Goal: Task Accomplishment & Management: Complete application form

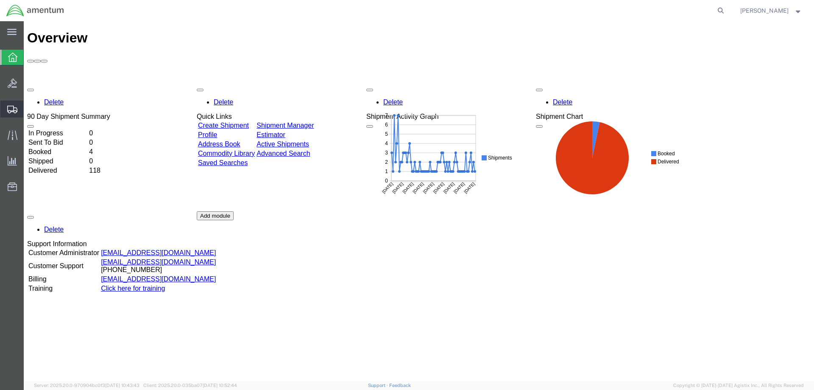
click at [0, 0] on span "Create Shipment" at bounding box center [0, 0] width 0 height 0
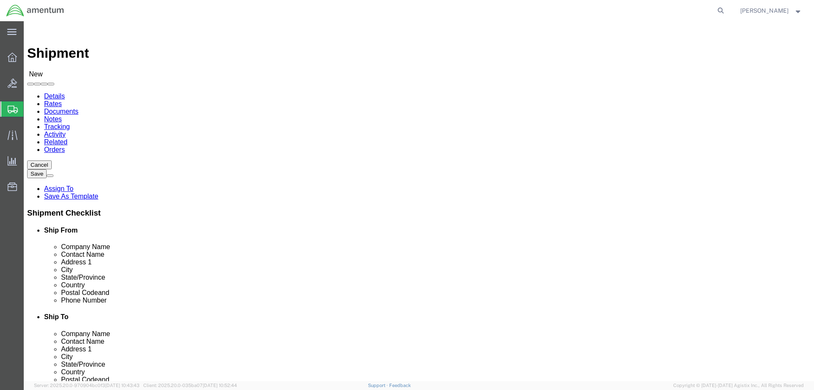
select select
click input "text"
type input "Connie"
click p "- Amentum Services, Inc. - (Connie Trujillo) 1624 Perimeter Rd, AUTEC Air Termi…"
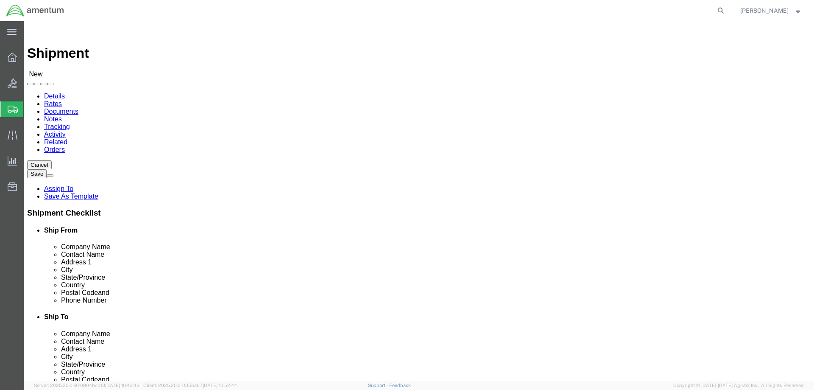
select select "FL"
click input "Connie"
type input "Connie Tru"
click p "- Amentum Services, Inc. - (Connie Trujillo) 1624 Perimeter Rd, AUTEC Air Termi…"
select select "FL"
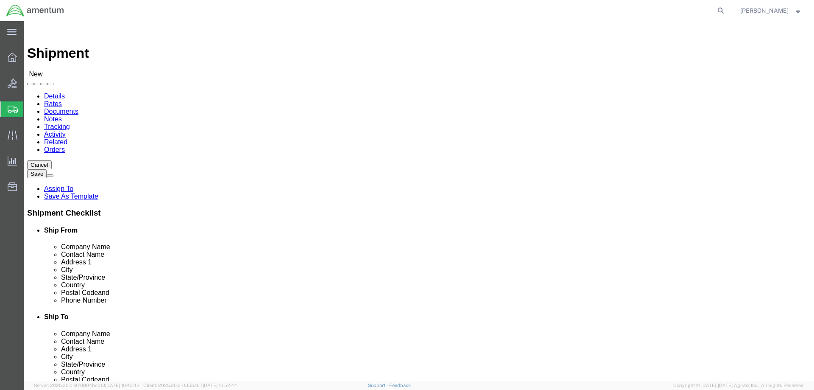
type input "Connie Trujillo"
click input "text"
type input "Tavco"
drag, startPoint x: 451, startPoint y: 177, endPoint x: 426, endPoint y: 176, distance: 25.0
click div "Contact Name Tavco"
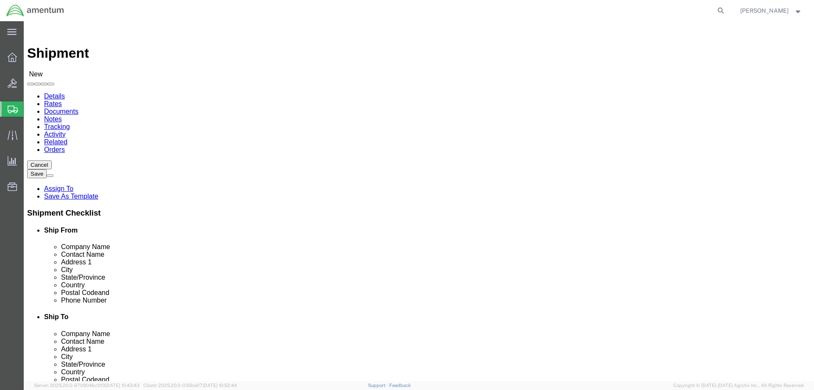
click input "text"
type input "Tavco"
click p "- TAVCO INC. - (Greg Cwik) 20500 Prairie Street, Chatsworth, CA, 91311, US"
select select "CA"
type input "TAVCO INC."
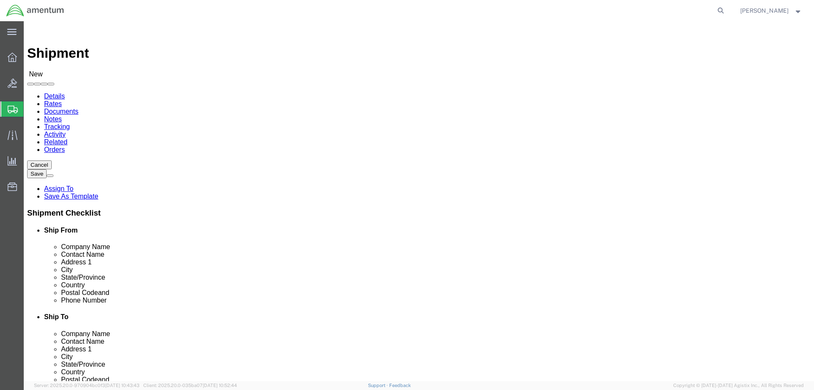
drag, startPoint x: 457, startPoint y: 175, endPoint x: 404, endPoint y: 176, distance: 53.4
click div "Contact Name"
type input "Service Dept"
type input "999 Avenida Acaso"
type input "Camarillo"
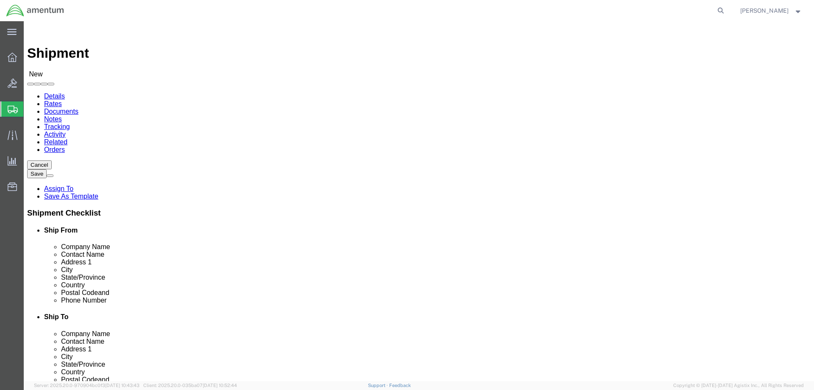
type input "93012"
type input "818-882-5411"
click span
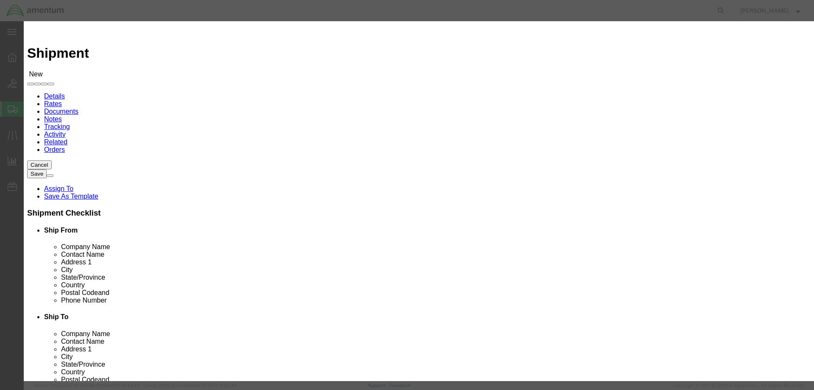
click input "checkbox"
checkbox input "true"
click button "Save"
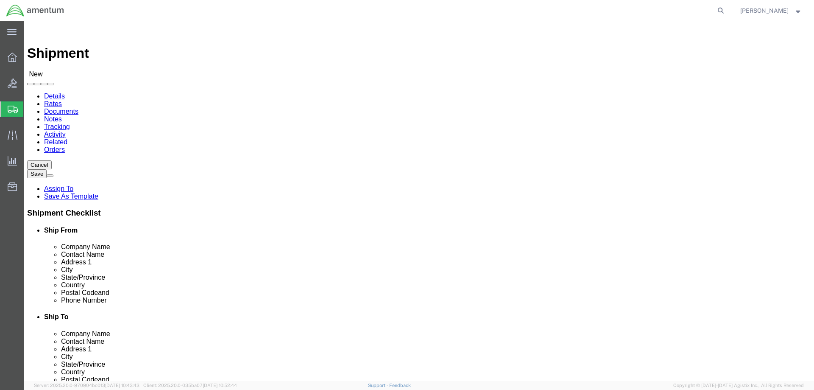
scroll to position [241, 0]
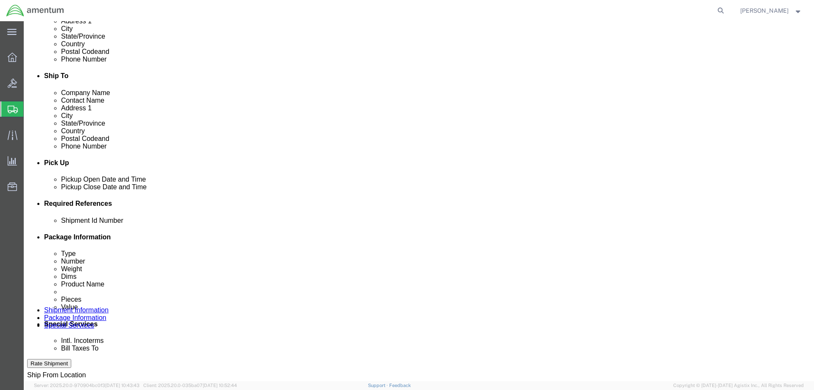
click div "Oct 02 2025 9:00 AM"
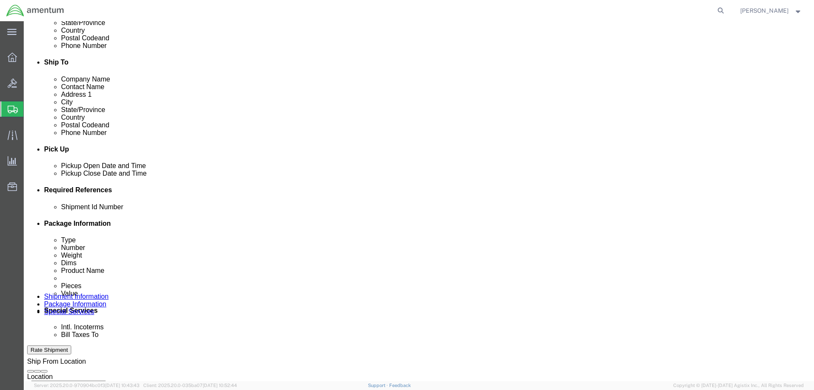
click input "9:00 AM"
type input "7:00 AM"
click button "Apply"
click div "Oct 03 2025 8:00 AM"
type input "4:00 pm"
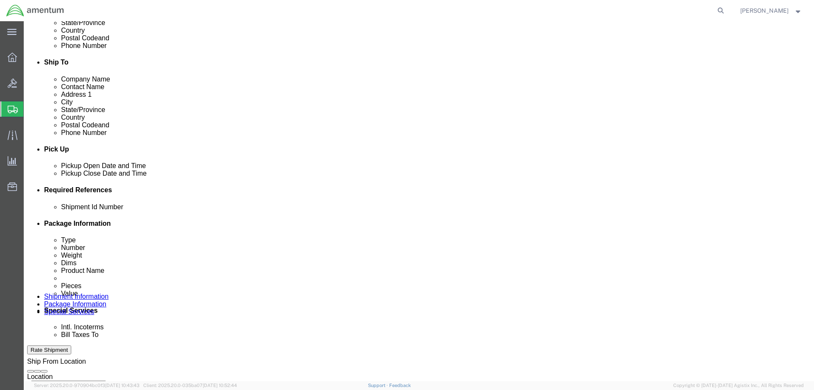
click button "Apply"
click input "text"
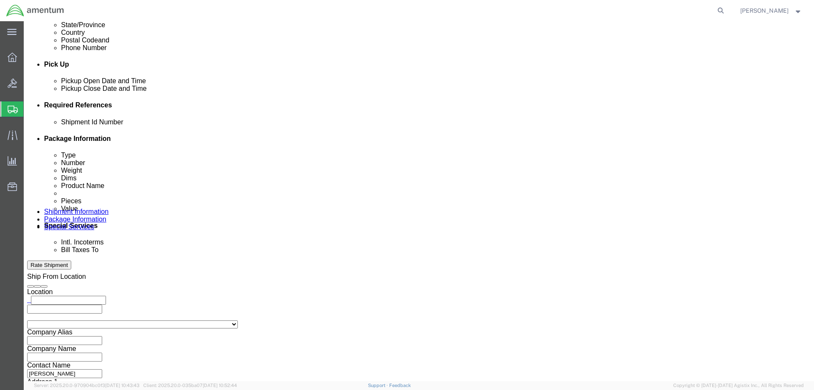
type input "AUT0010856"
click button "Add reference"
select select "PROJ"
click input "text"
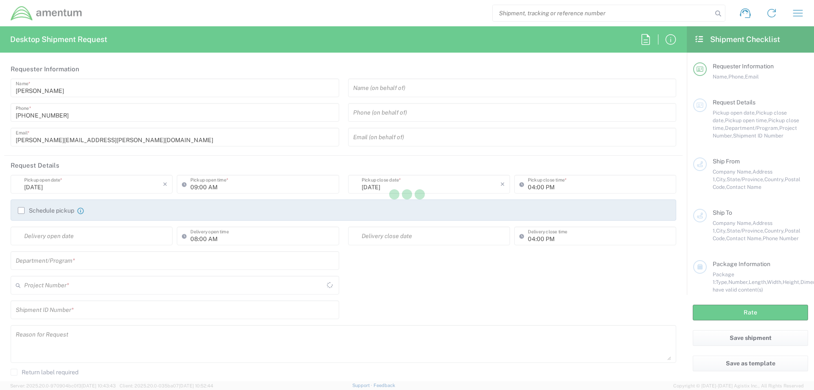
type input "United States"
type input "AUTEC"
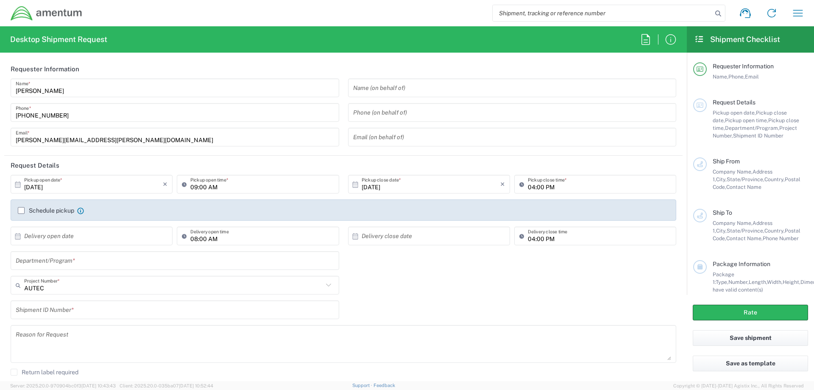
click at [376, 91] on input "text" at bounding box center [512, 88] width 318 height 15
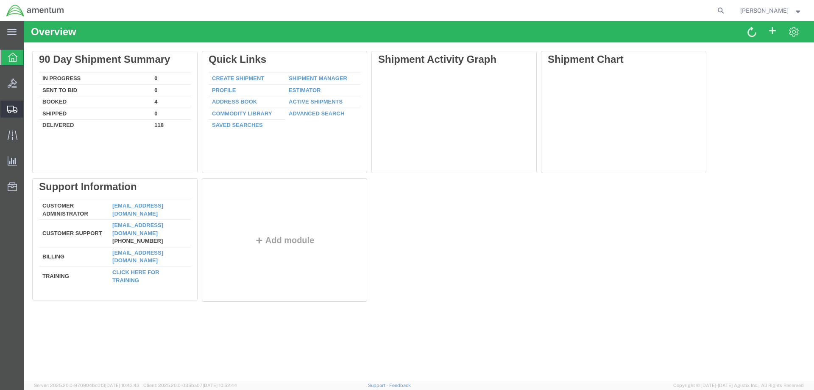
click at [0, 0] on span "Shipment Manager" at bounding box center [0, 0] width 0 height 0
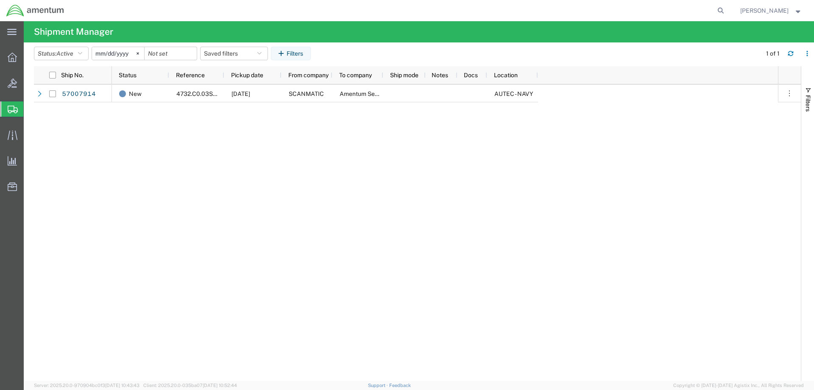
click at [0, 0] on span "Create Shipment" at bounding box center [0, 0] width 0 height 0
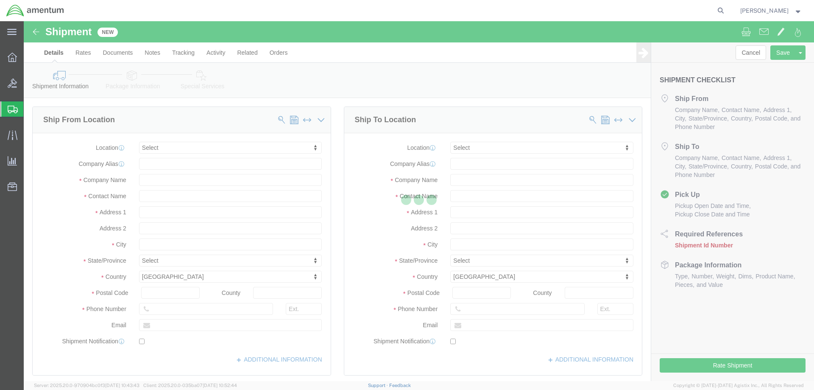
select select
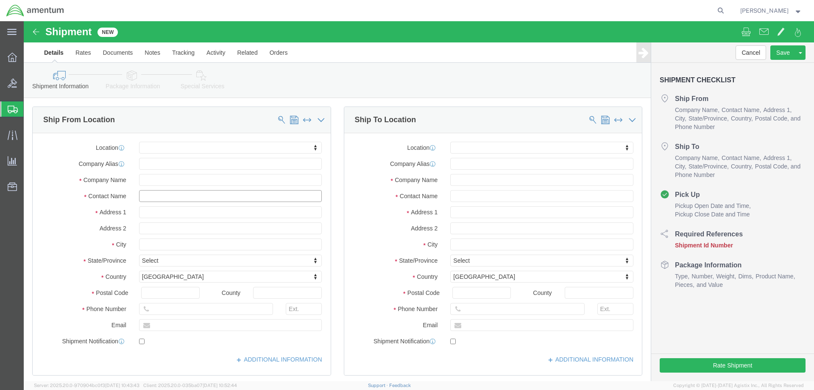
click input "text"
type input "CONNIE"
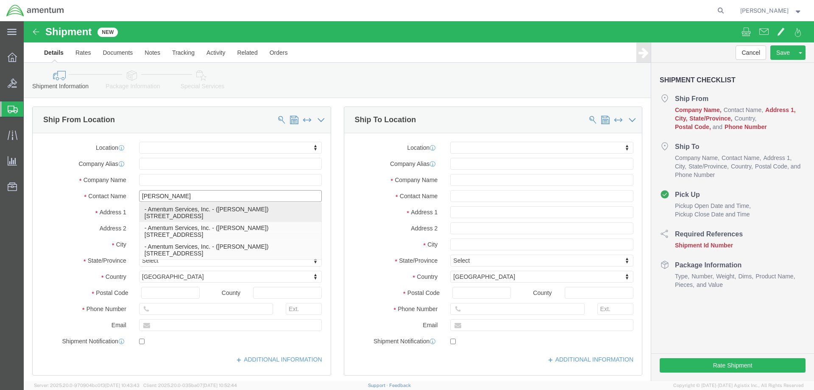
click p "- Amentum Services, Inc. - (Connie Trujillo) 1624 Perimeter Rd, AUTEC Air Termi…"
select select "FL"
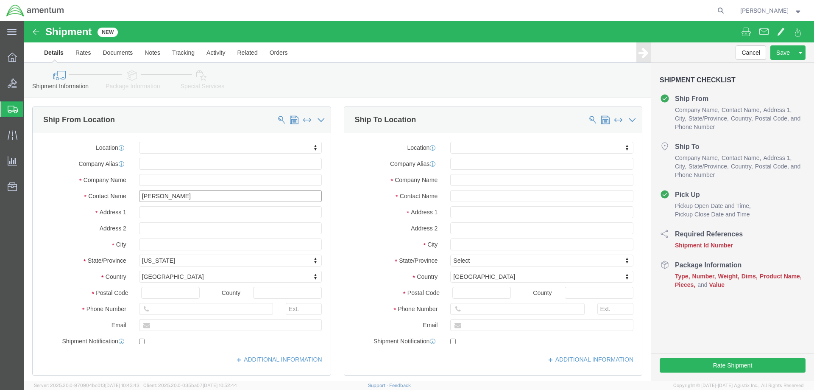
type input "[PERSON_NAME]"
click input "text"
type input "TACVO"
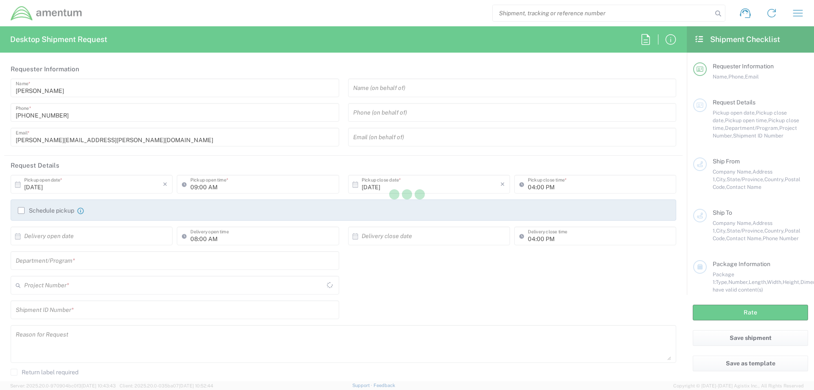
type input "[GEOGRAPHIC_DATA]"
type input "AUTEC"
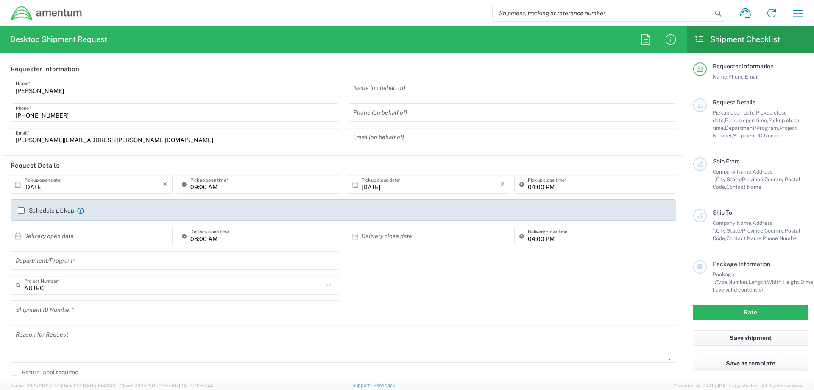
click at [414, 90] on input "text" at bounding box center [512, 88] width 318 height 15
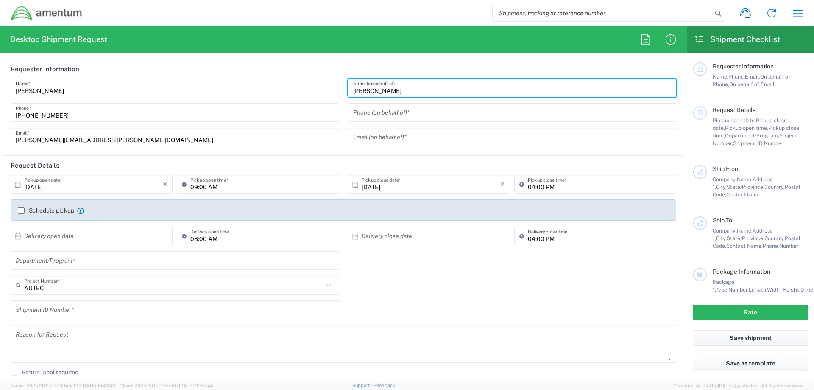
type input "[PERSON_NAME]"
click at [62, 187] on input "[DATE]" at bounding box center [93, 184] width 139 height 15
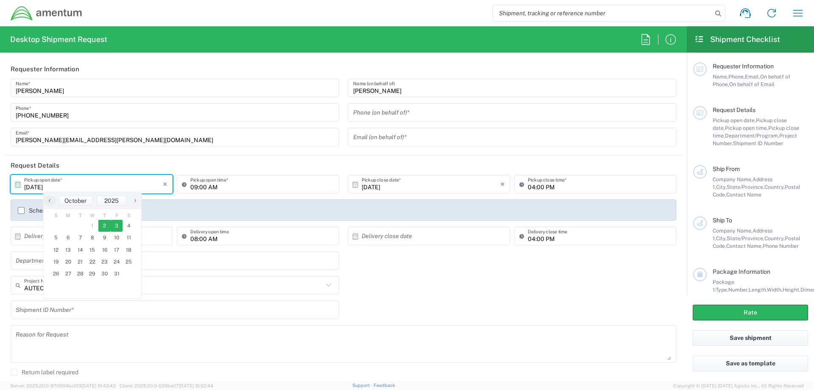
click at [117, 228] on span "3" at bounding box center [117, 226] width 12 height 12
type input "[DATE]"
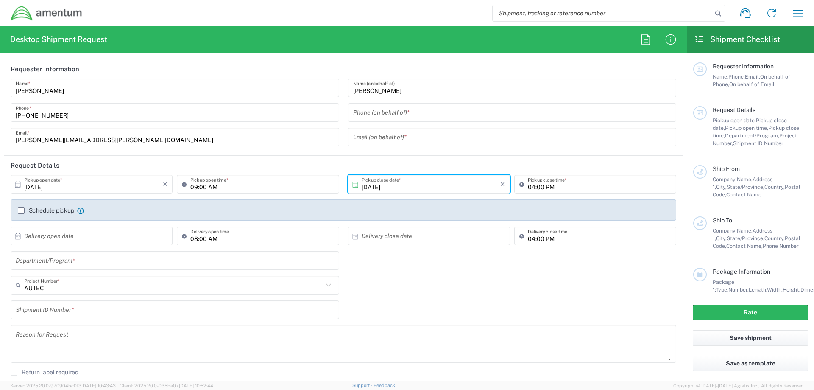
click at [199, 185] on input "09:00 AM" at bounding box center [261, 184] width 143 height 15
click at [195, 188] on input "09:00 AM" at bounding box center [261, 184] width 143 height 15
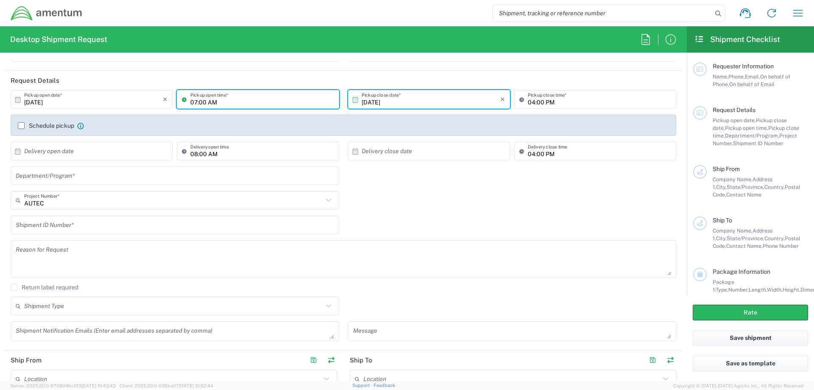
type input "07:00 AM"
click at [84, 174] on input "text" at bounding box center [175, 175] width 318 height 15
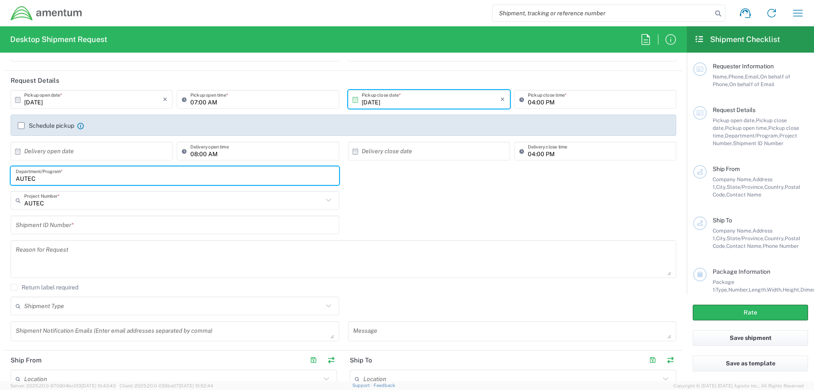
type input "AUTEC"
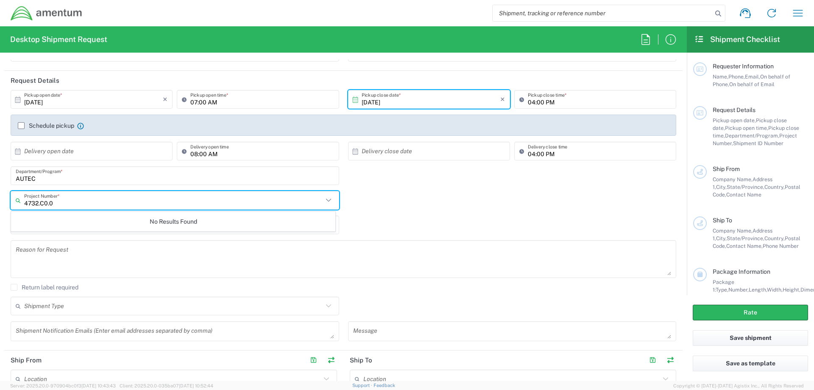
type input "4732.C0."
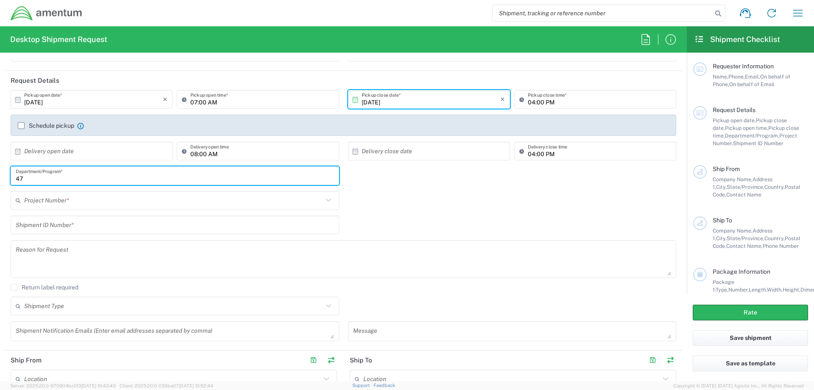
type input "4"
type input "AUTEC"
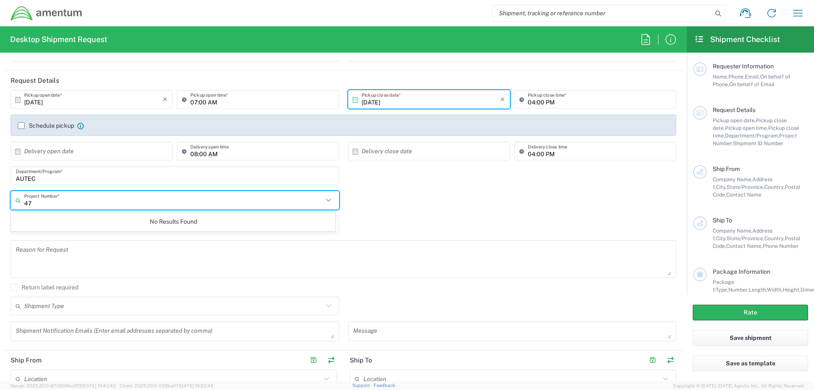
type input "4"
type input "AUTEC 4732.C0.03"
